Goal: Task Accomplishment & Management: Complete application form

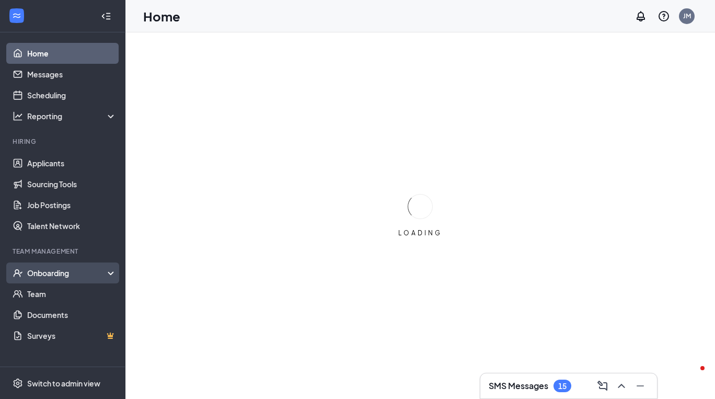
click at [53, 278] on div "Onboarding" at bounding box center [67, 273] width 81 height 10
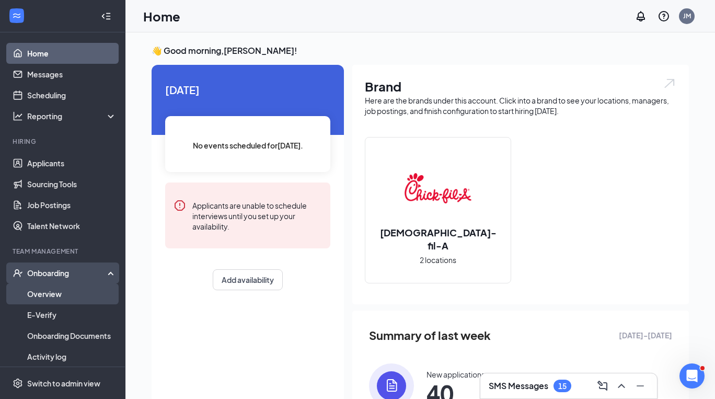
click at [60, 300] on link "Overview" at bounding box center [71, 293] width 89 height 21
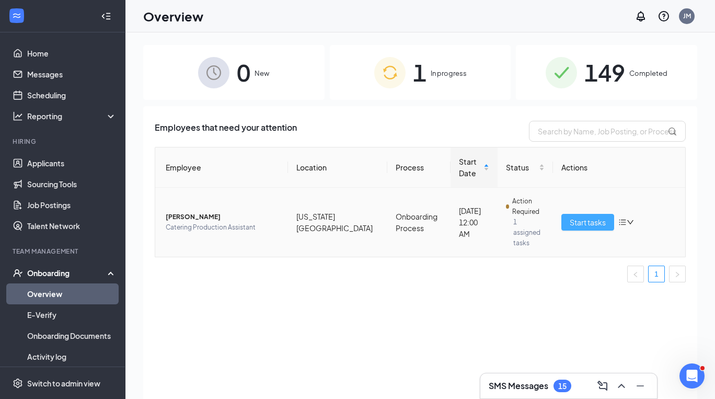
click at [592, 223] on button "Start tasks" at bounding box center [587, 222] width 53 height 17
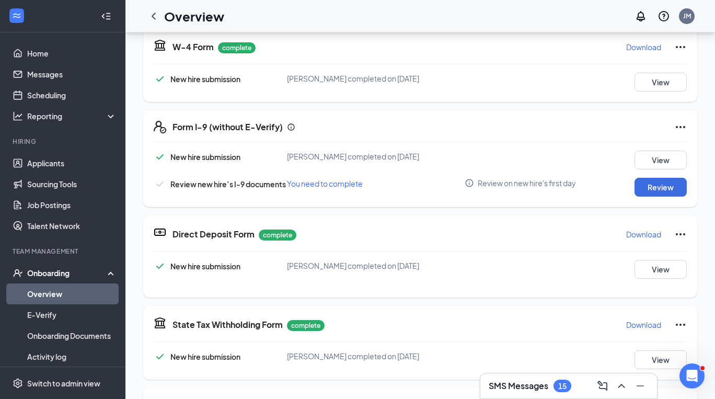
scroll to position [244, 0]
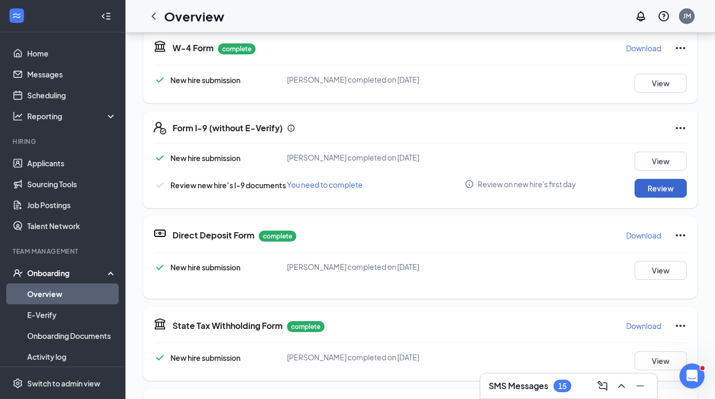
click at [653, 188] on button "Review" at bounding box center [661, 188] width 52 height 19
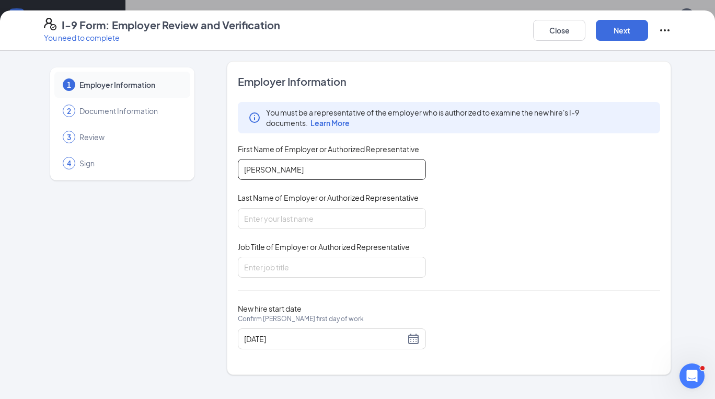
type input "[PERSON_NAME]"
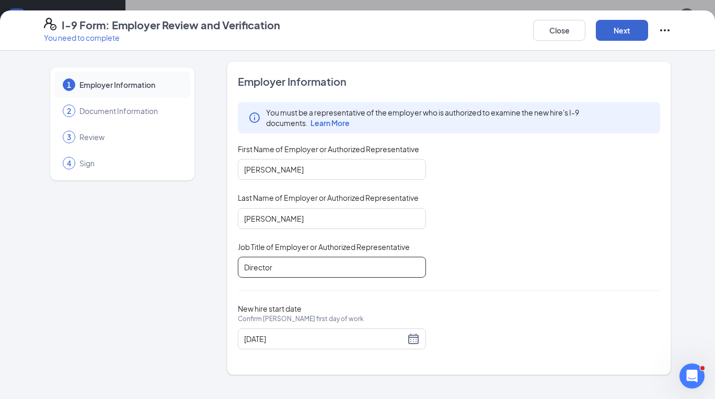
type input "Director"
click at [623, 20] on button "Next" at bounding box center [622, 30] width 52 height 21
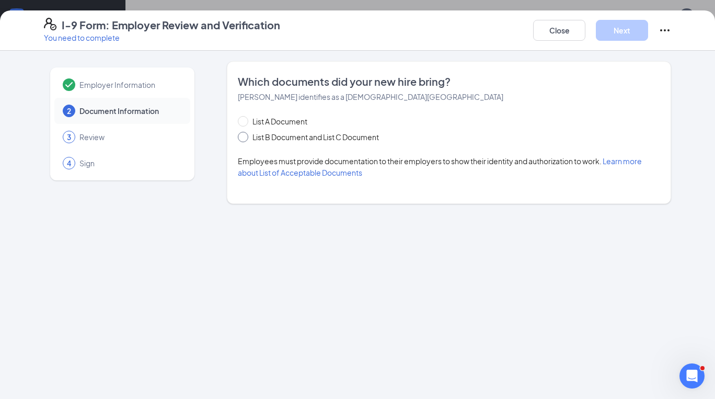
click at [239, 135] on input "List B Document and List C Document" at bounding box center [241, 135] width 7 height 7
radio input "true"
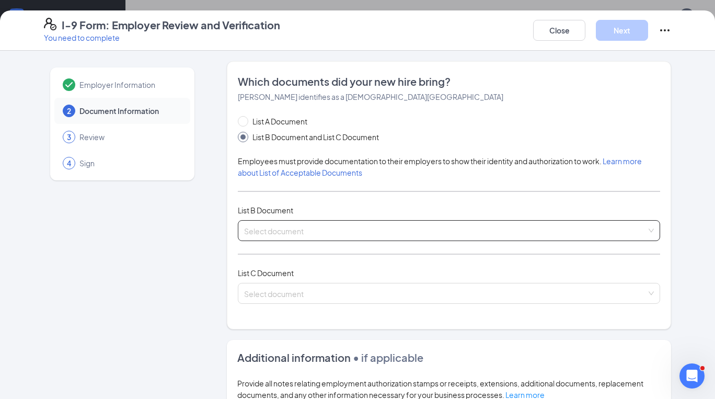
click at [326, 232] on input "search" at bounding box center [445, 229] width 403 height 16
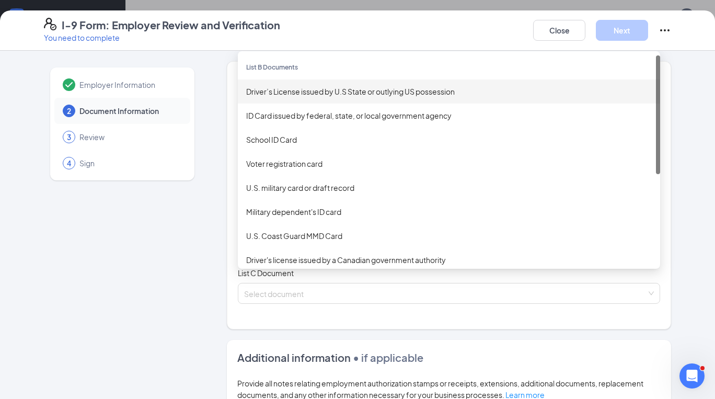
click at [359, 89] on div "Driver’s License issued by U.S State or outlying US possession" at bounding box center [449, 92] width 406 height 12
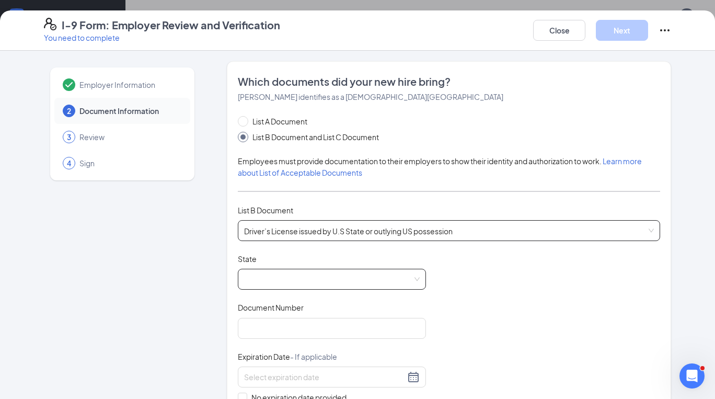
click at [298, 277] on span at bounding box center [332, 279] width 176 height 20
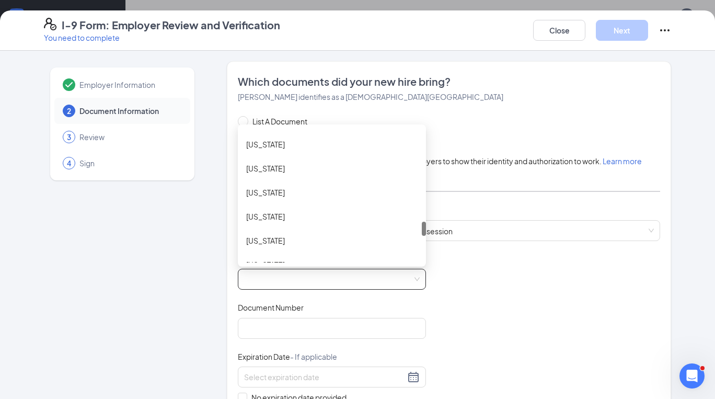
scroll to position [865, 0]
click at [312, 186] on div "[US_STATE]" at bounding box center [331, 190] width 171 height 12
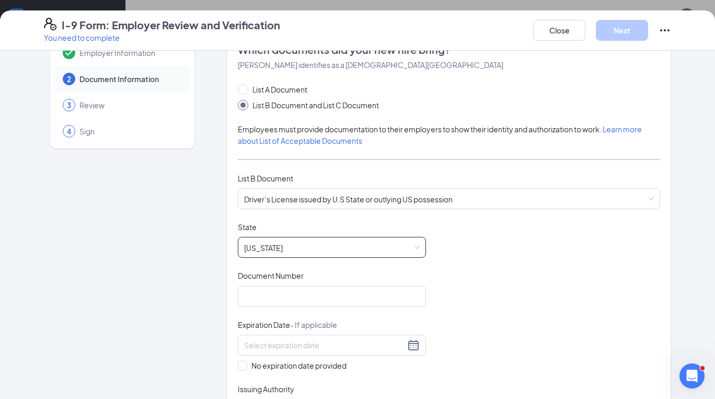
scroll to position [58, 0]
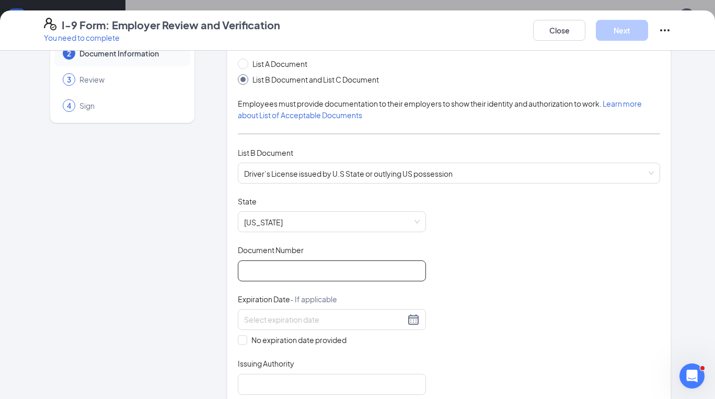
click at [354, 273] on input "Document Number" at bounding box center [332, 270] width 188 height 21
type input "TR413998"
click at [360, 318] on input at bounding box center [324, 320] width 161 height 12
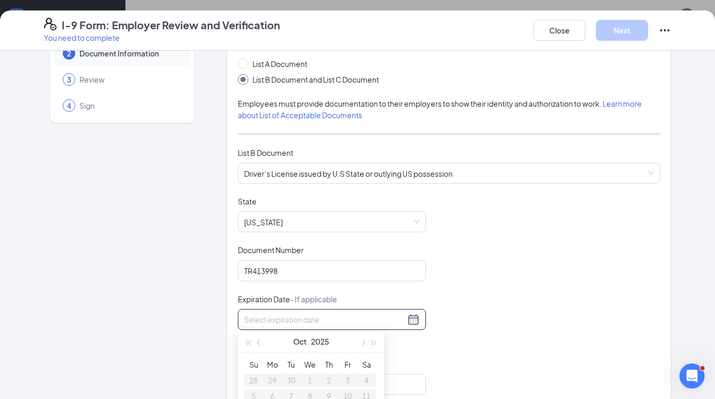
scroll to position [128, 0]
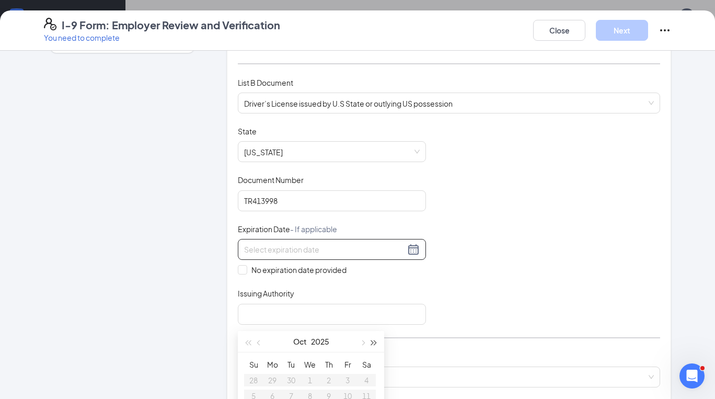
click at [376, 346] on button "button" at bounding box center [375, 341] width 12 height 21
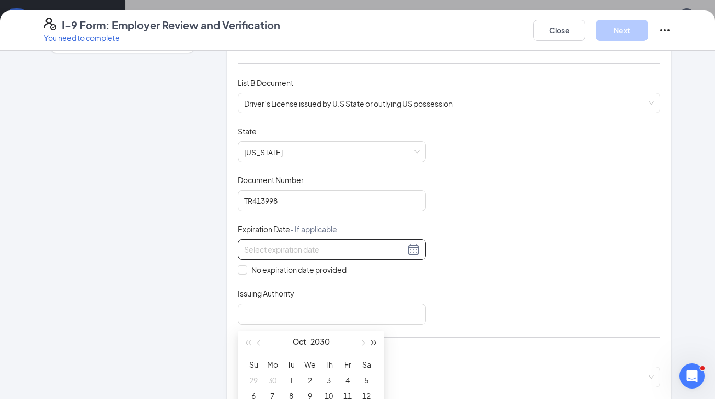
click at [376, 346] on button "button" at bounding box center [375, 341] width 12 height 21
click at [361, 343] on span "button" at bounding box center [362, 342] width 5 height 5
click at [257, 342] on button "button" at bounding box center [260, 341] width 12 height 21
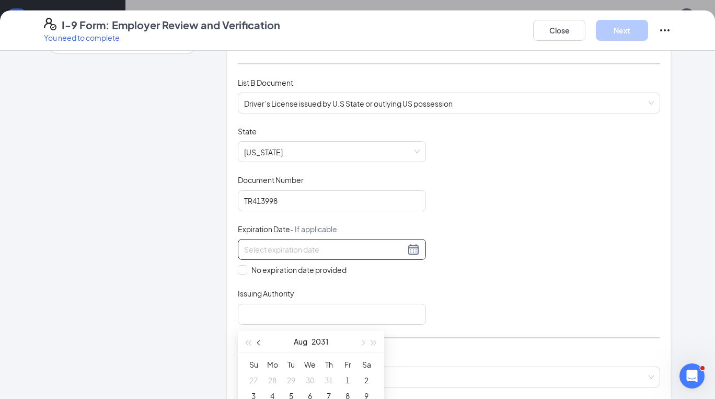
click at [257, 342] on button "button" at bounding box center [260, 341] width 12 height 21
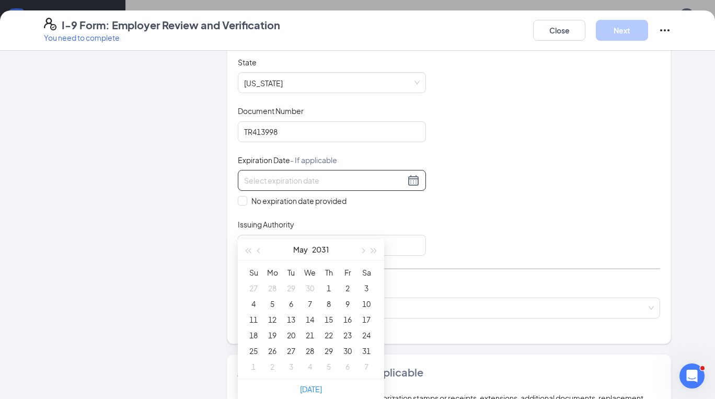
scroll to position [335, 0]
type input "[DATE]"
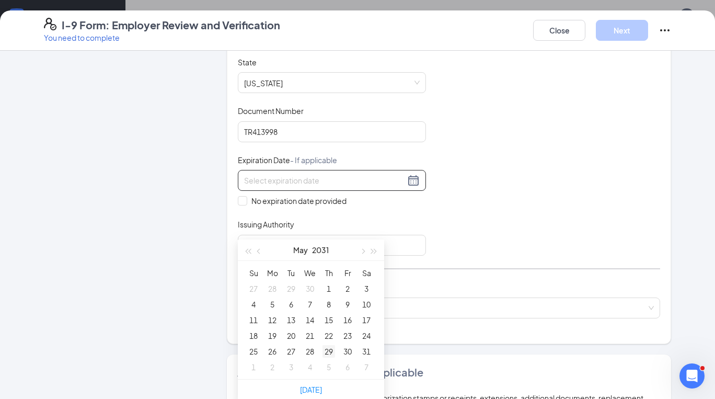
type input "[DATE]"
click at [312, 350] on div "28" at bounding box center [310, 351] width 13 height 13
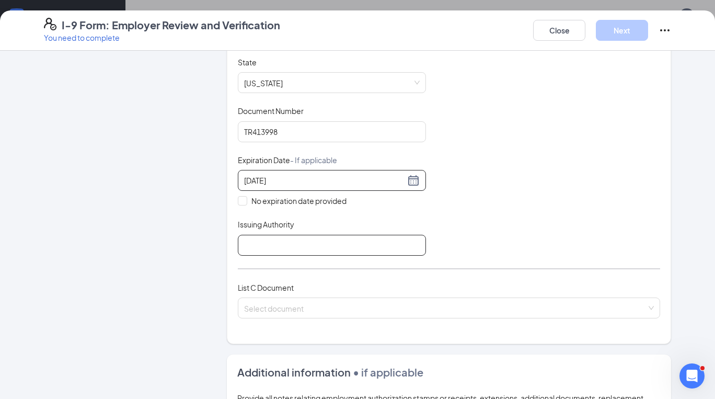
click at [317, 243] on input "Issuing Authority" at bounding box center [332, 245] width 188 height 21
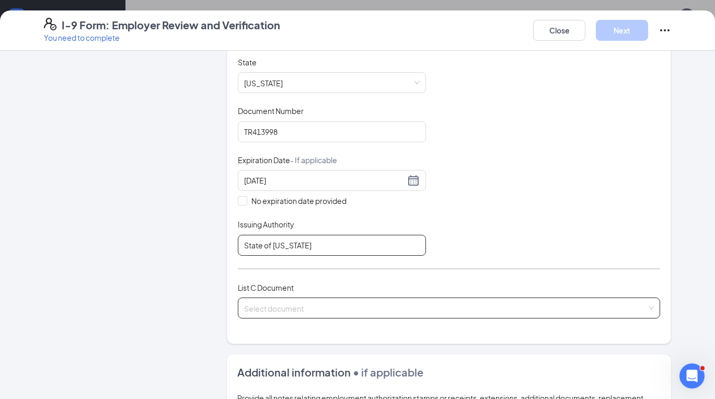
type input "State of [US_STATE]"
click at [359, 311] on input "search" at bounding box center [445, 306] width 403 height 16
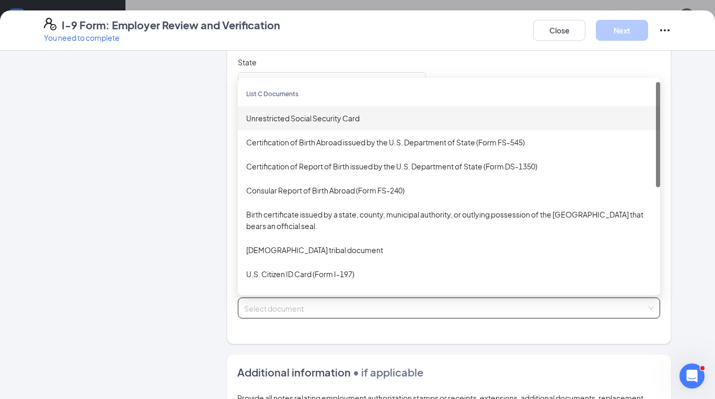
click at [347, 118] on div "Unrestricted Social Security Card" at bounding box center [449, 118] width 406 height 12
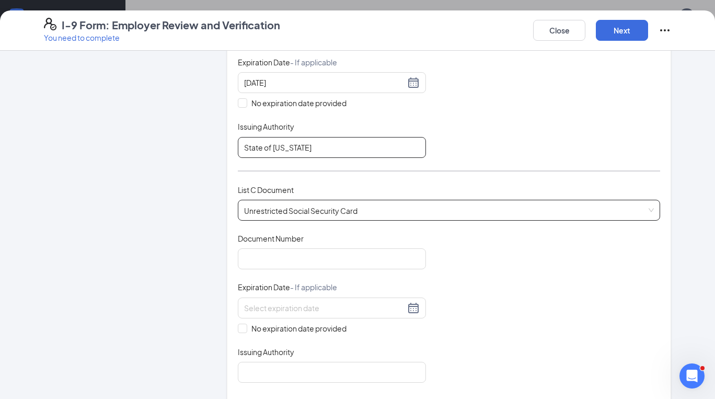
scroll to position [349, 0]
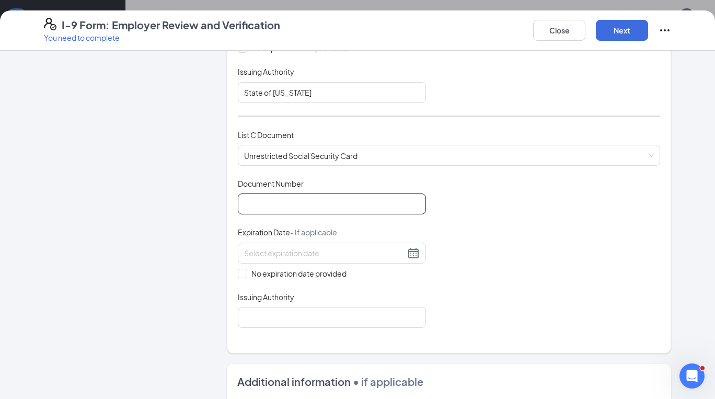
click at [298, 197] on input "Document Number" at bounding box center [332, 203] width 188 height 21
type input "595759063"
click at [245, 272] on span at bounding box center [242, 273] width 9 height 9
click at [245, 272] on input "No expiration date provided" at bounding box center [241, 272] width 7 height 7
checkbox input "true"
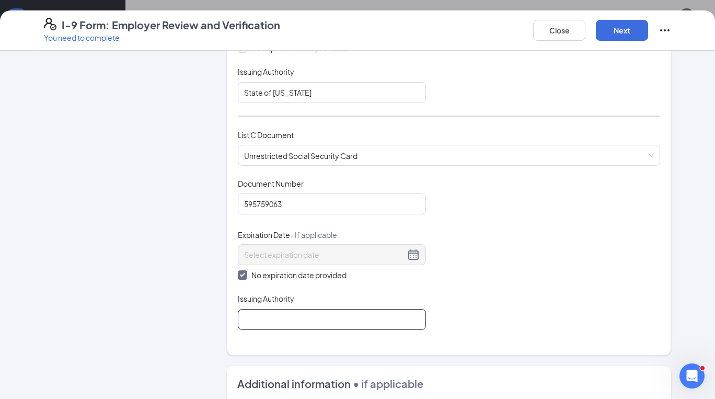
click at [249, 322] on input "Issuing Authority" at bounding box center [332, 319] width 188 height 21
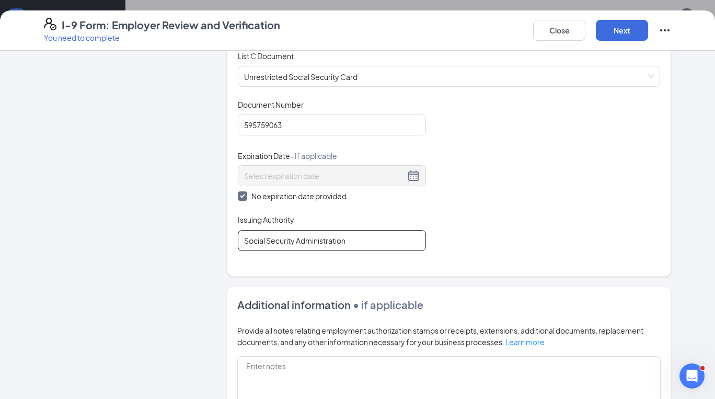
scroll to position [445, 0]
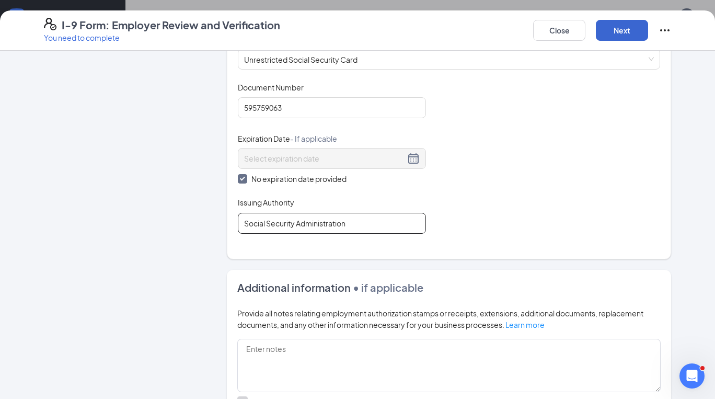
type input "Social Security Administration"
click at [610, 31] on button "Next" at bounding box center [622, 30] width 52 height 21
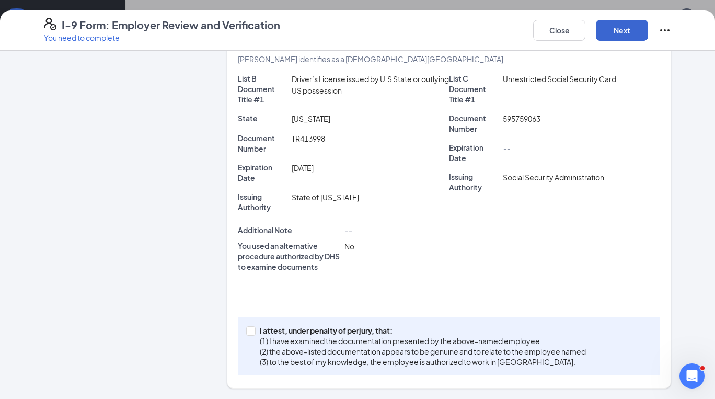
scroll to position [212, 0]
click at [251, 330] on input "I attest, under penalty of [PERSON_NAME], that: (1) I have examined the documen…" at bounding box center [249, 330] width 7 height 7
checkbox input "true"
click at [624, 31] on button "Next" at bounding box center [622, 30] width 52 height 21
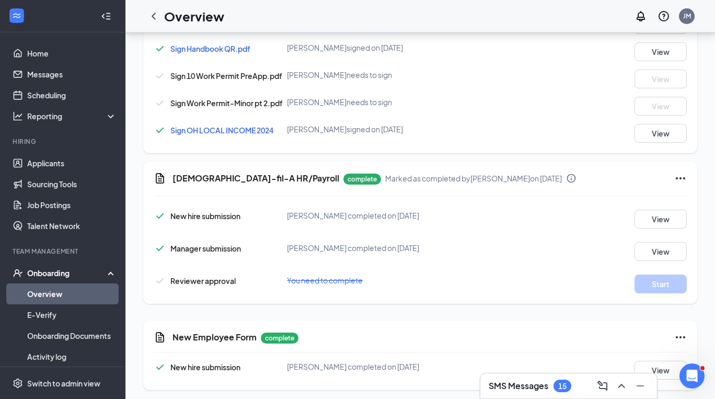
scroll to position [864, 0]
click at [156, 21] on icon "ChevronLeft" at bounding box center [153, 16] width 13 height 13
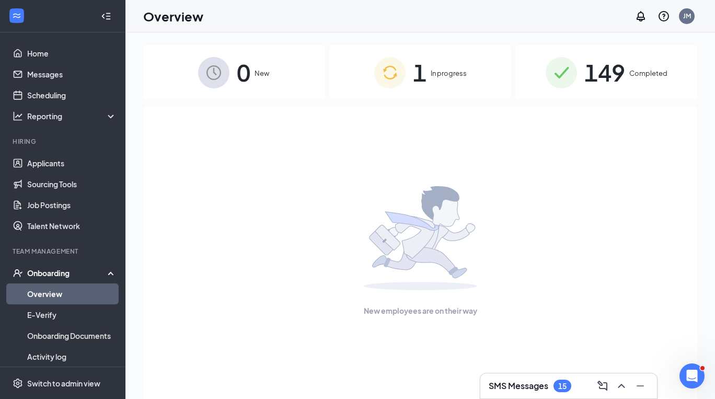
click at [433, 95] on div "1 In progress" at bounding box center [420, 72] width 181 height 55
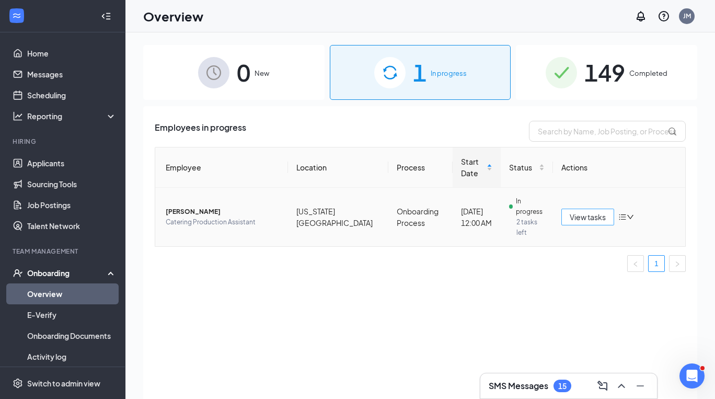
click at [587, 211] on span "View tasks" at bounding box center [588, 217] width 36 height 12
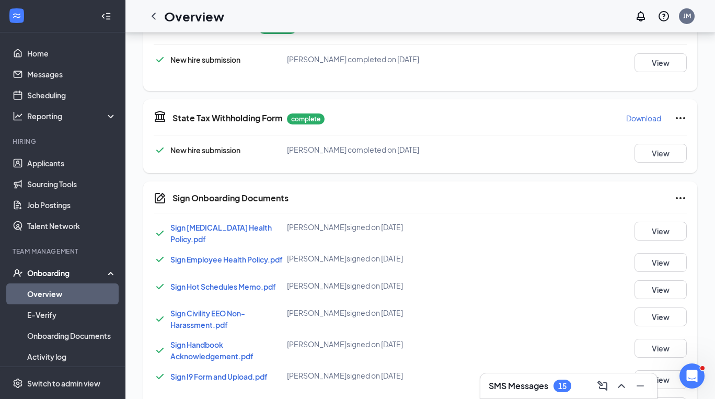
scroll to position [388, 0]
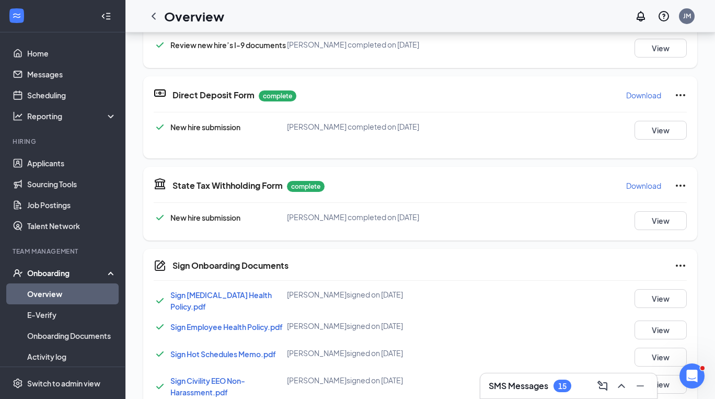
click at [678, 268] on icon "Ellipses" at bounding box center [680, 265] width 13 height 13
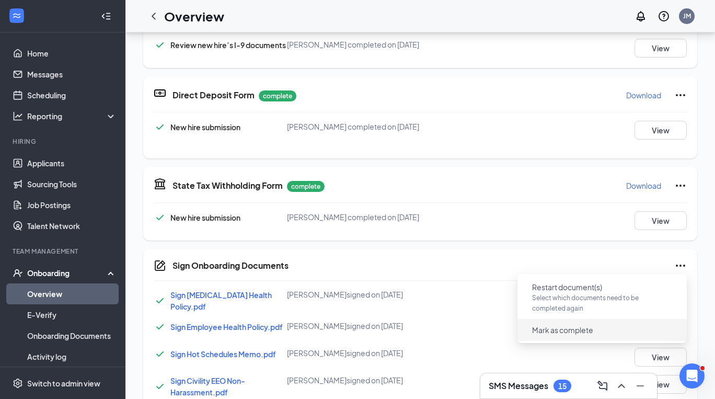
click at [582, 334] on span "Mark as complete" at bounding box center [562, 330] width 61 height 10
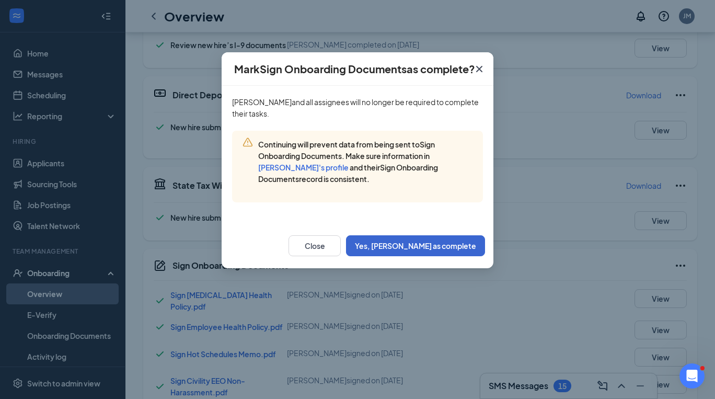
click at [430, 245] on button "Yes, [PERSON_NAME] as complete" at bounding box center [415, 245] width 139 height 21
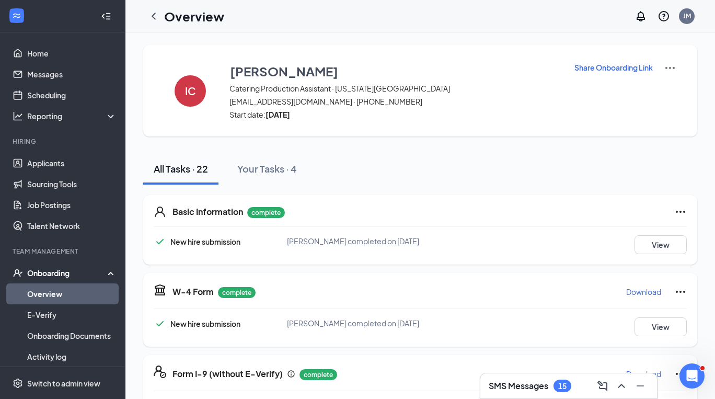
scroll to position [0, 0]
click at [158, 15] on icon "ChevronLeft" at bounding box center [153, 16] width 13 height 13
